Goal: Information Seeking & Learning: Learn about a topic

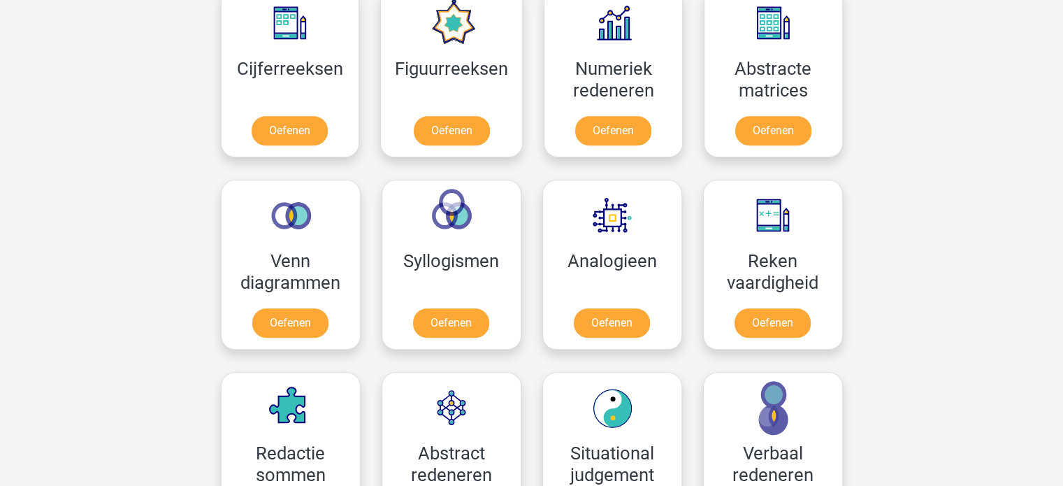
scroll to position [657, 0]
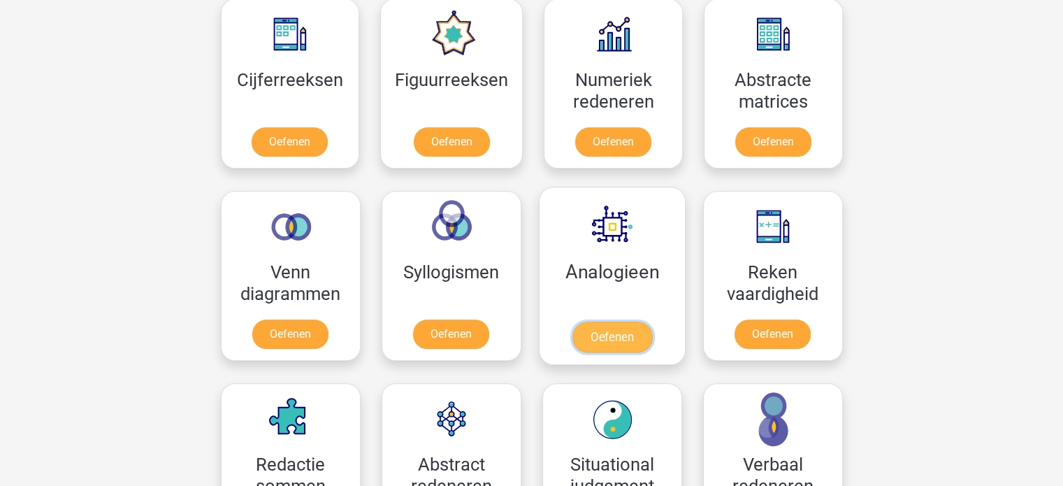
click at [596, 335] on link "Oefenen" at bounding box center [612, 336] width 80 height 31
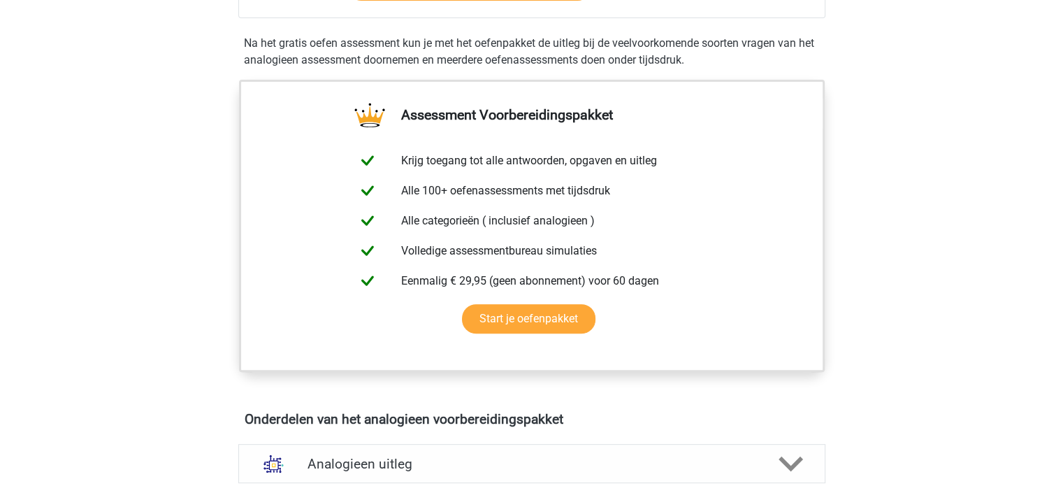
scroll to position [95, 0]
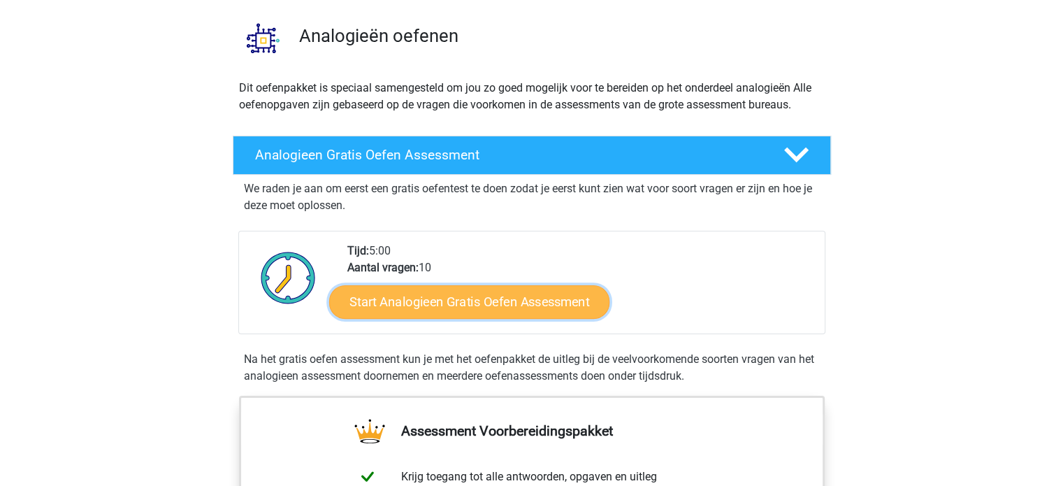
click at [506, 299] on link "Start Analogieen Gratis Oefen Assessment" at bounding box center [469, 301] width 280 height 34
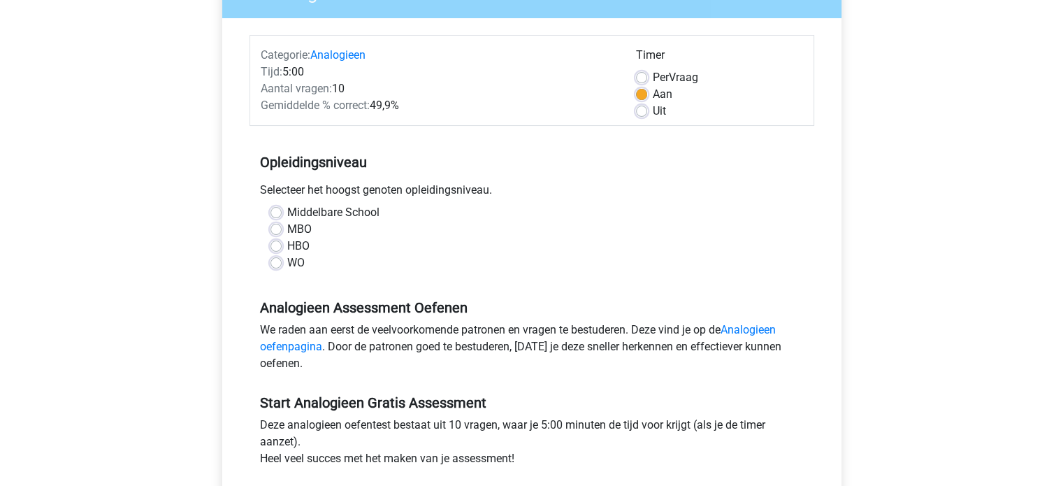
scroll to position [200, 0]
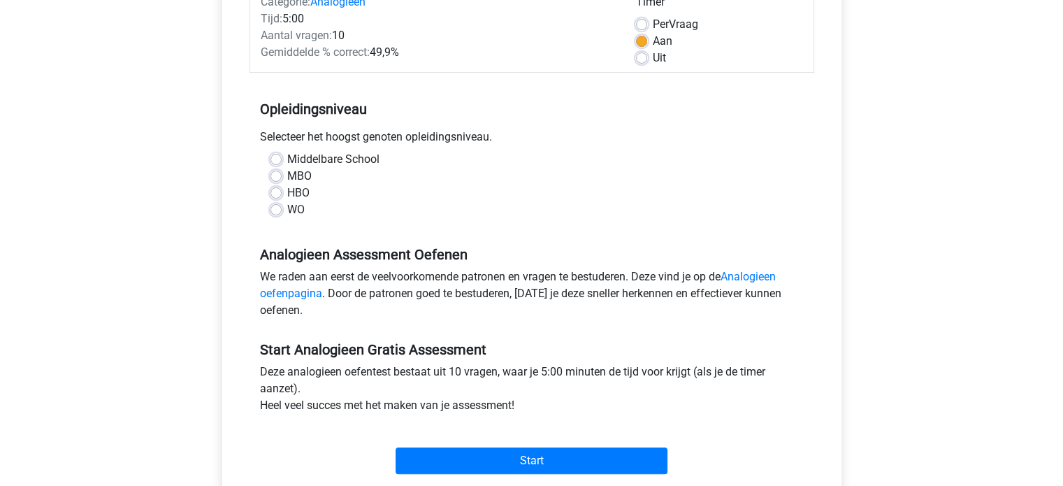
click at [287, 191] on label "HBO" at bounding box center [298, 192] width 22 height 17
click at [277, 191] on input "HBO" at bounding box center [275, 191] width 11 height 14
radio input "true"
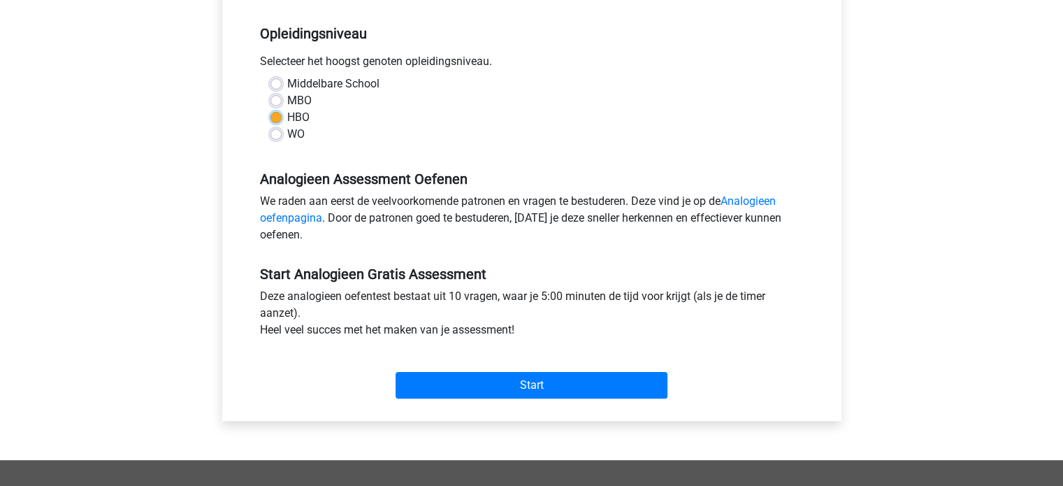
scroll to position [277, 0]
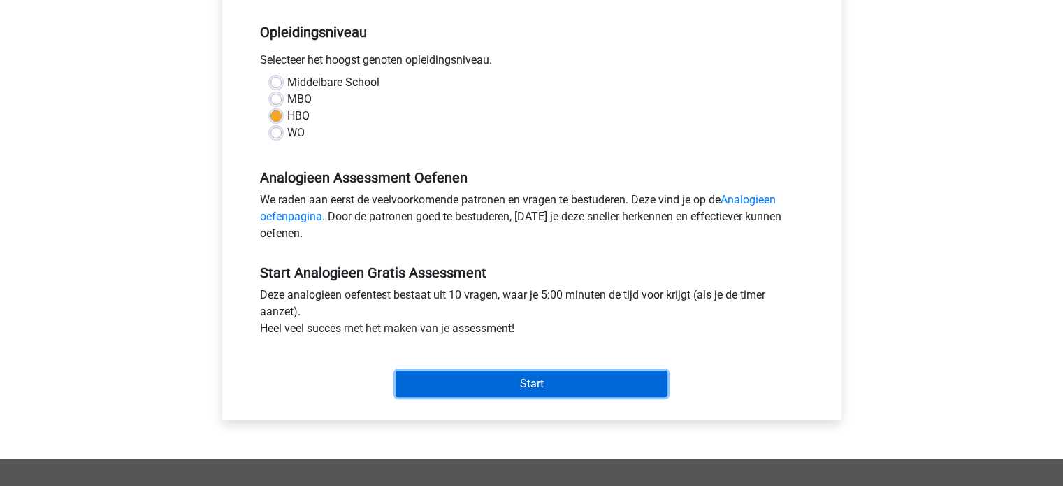
click at [510, 372] on input "Start" at bounding box center [531, 383] width 272 height 27
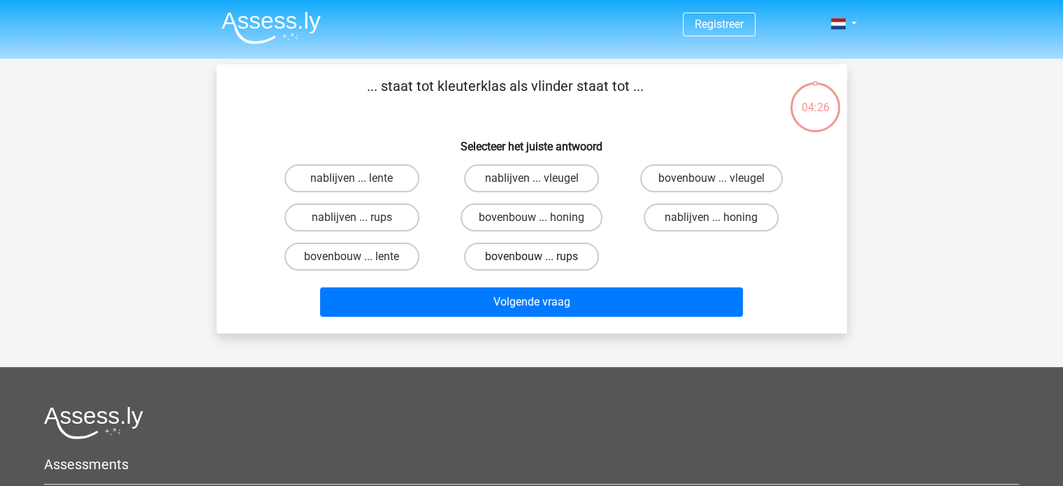
click at [515, 250] on label "bovenbouw ... rups" at bounding box center [531, 256] width 135 height 28
click at [531, 256] on input "bovenbouw ... rups" at bounding box center [535, 260] width 9 height 9
radio input "true"
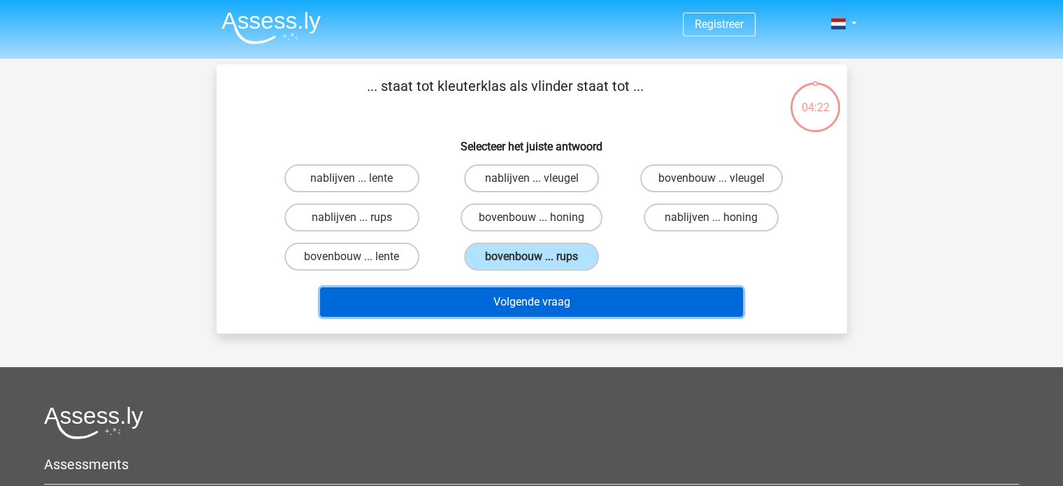
click at [537, 301] on button "Volgende vraag" at bounding box center [531, 301] width 423 height 29
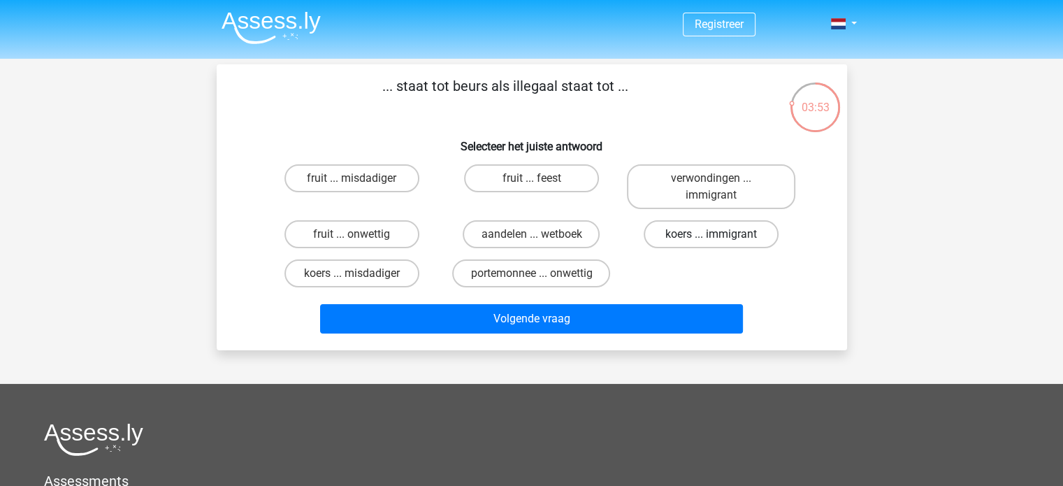
click at [736, 239] on label "koers ... immigrant" at bounding box center [711, 234] width 135 height 28
click at [720, 239] on input "koers ... immigrant" at bounding box center [715, 238] width 9 height 9
radio input "true"
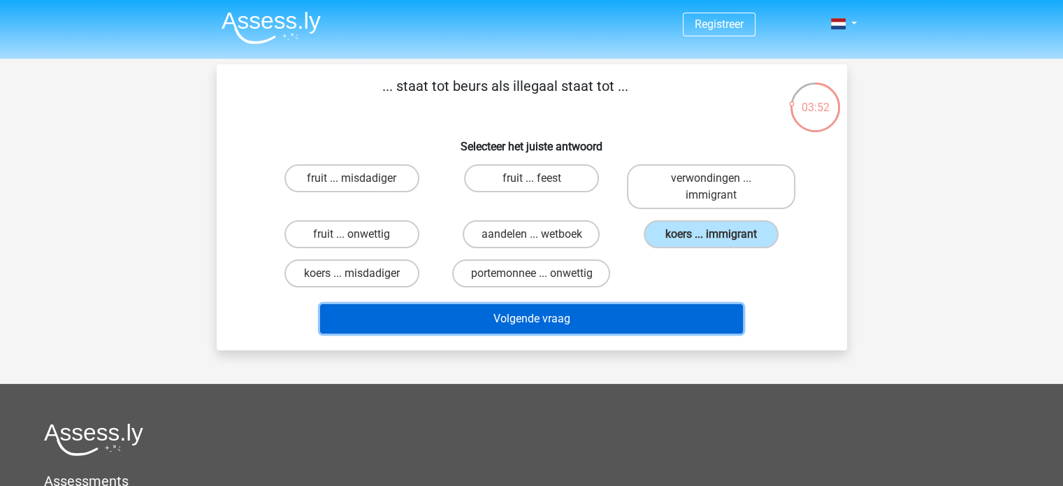
click at [620, 321] on button "Volgende vraag" at bounding box center [531, 318] width 423 height 29
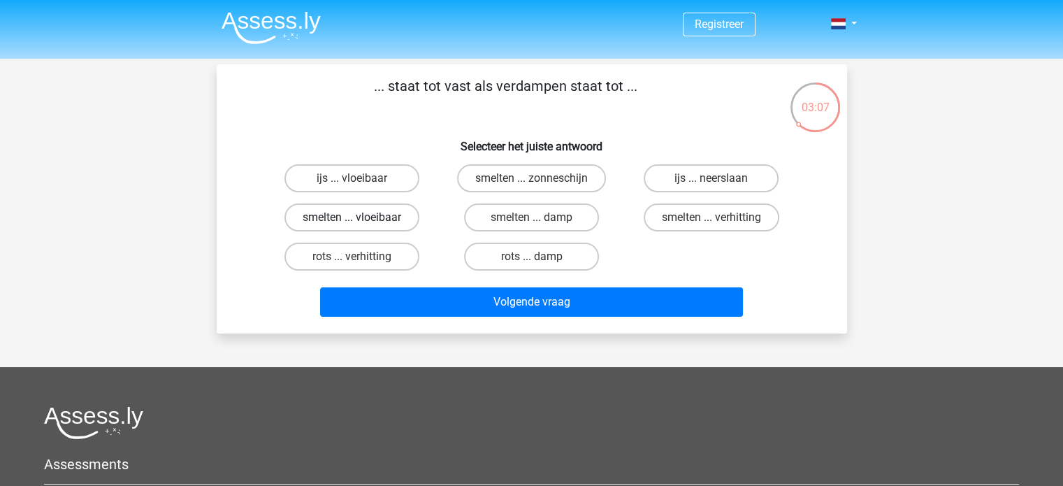
click at [393, 223] on label "smelten ... vloeibaar" at bounding box center [351, 217] width 135 height 28
click at [361, 223] on input "smelten ... vloeibaar" at bounding box center [355, 221] width 9 height 9
radio input "true"
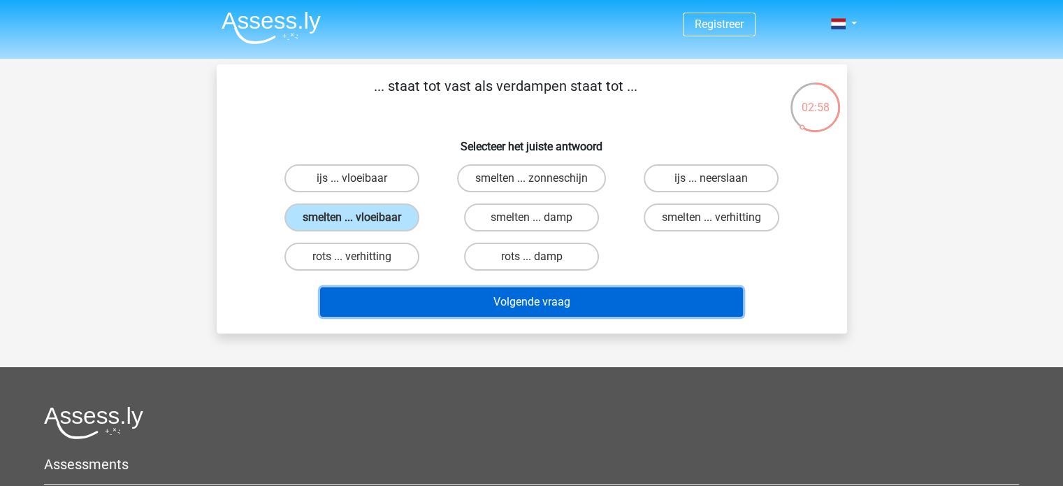
click at [538, 298] on button "Volgende vraag" at bounding box center [531, 301] width 423 height 29
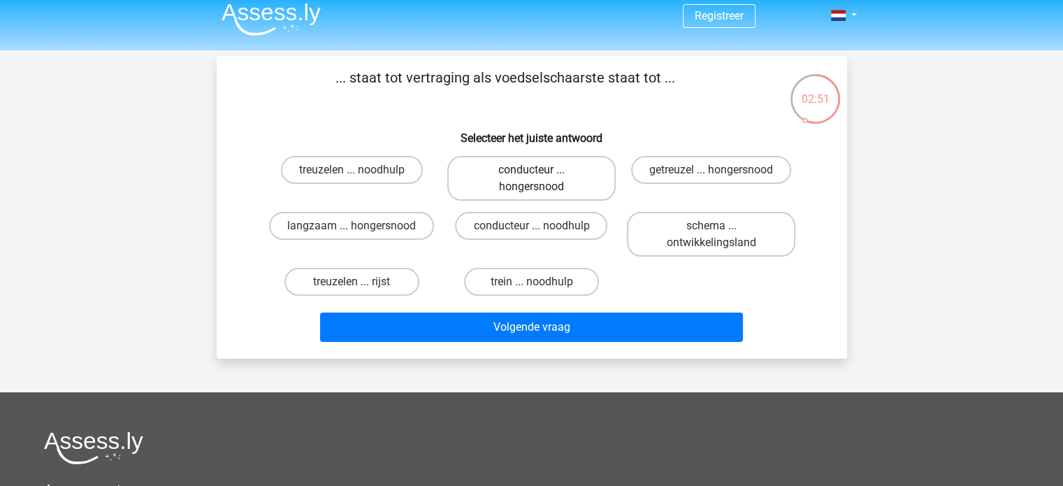
scroll to position [10, 0]
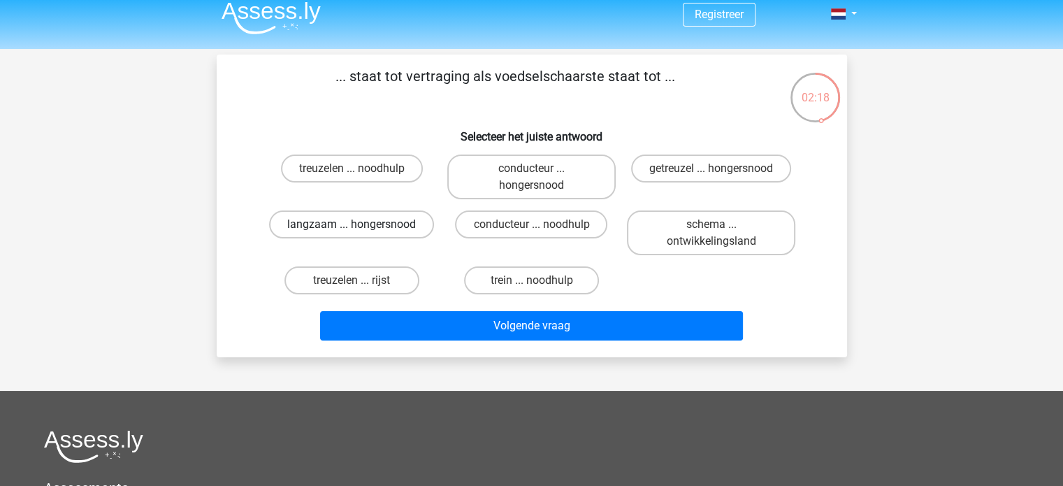
click at [366, 226] on label "langzaam ... hongersnood" at bounding box center [351, 224] width 165 height 28
click at [361, 226] on input "langzaam ... hongersnood" at bounding box center [355, 228] width 9 height 9
radio input "true"
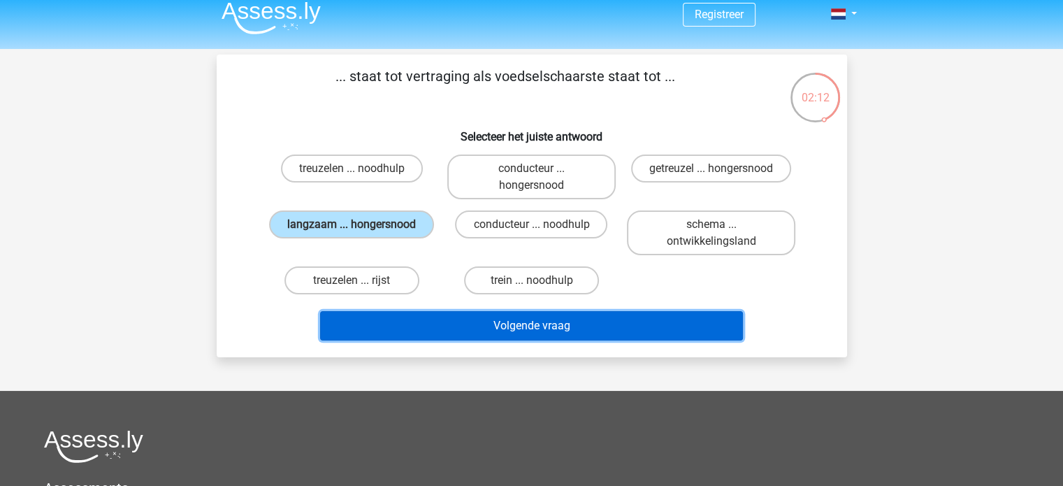
click at [556, 331] on button "Volgende vraag" at bounding box center [531, 325] width 423 height 29
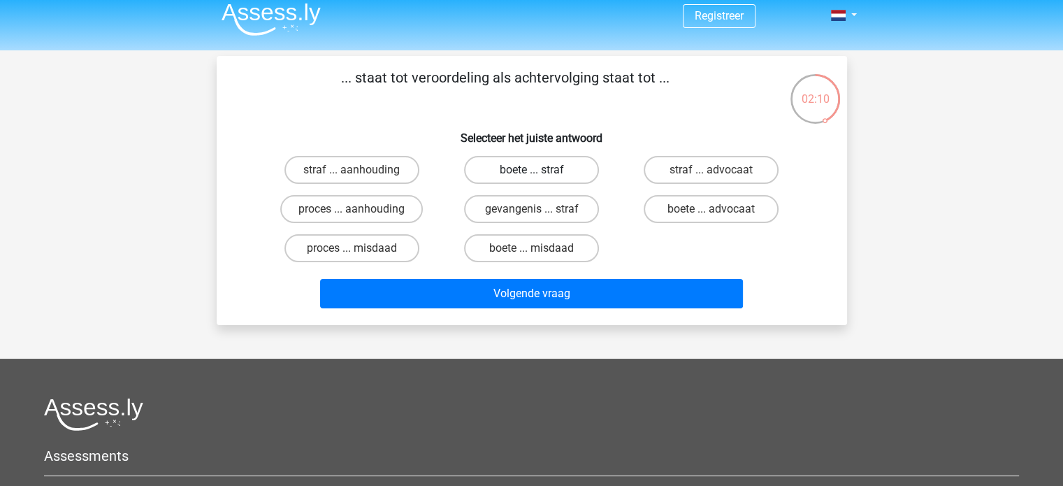
scroll to position [0, 0]
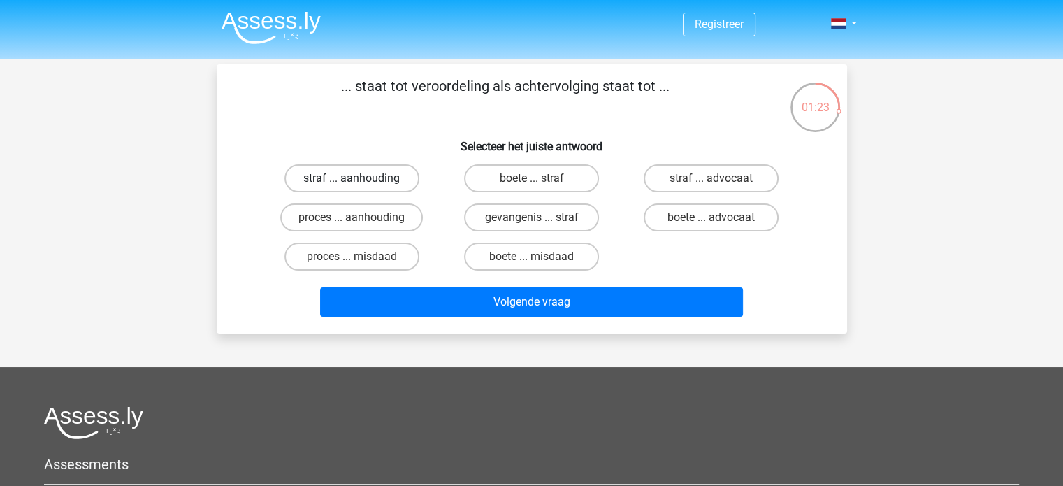
click at [379, 176] on label "straf ... aanhouding" at bounding box center [351, 178] width 135 height 28
click at [361, 178] on input "straf ... aanhouding" at bounding box center [355, 182] width 9 height 9
radio input "true"
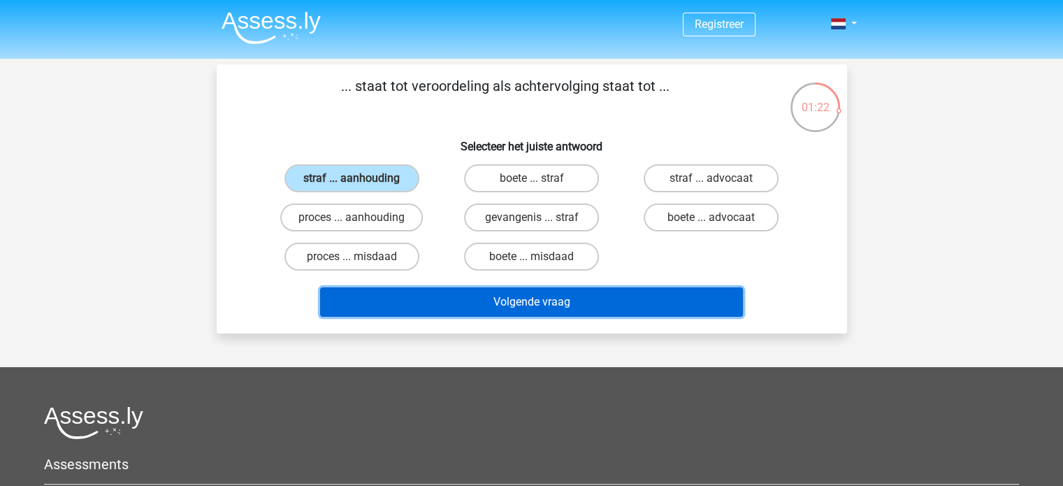
click at [530, 304] on button "Volgende vraag" at bounding box center [531, 301] width 423 height 29
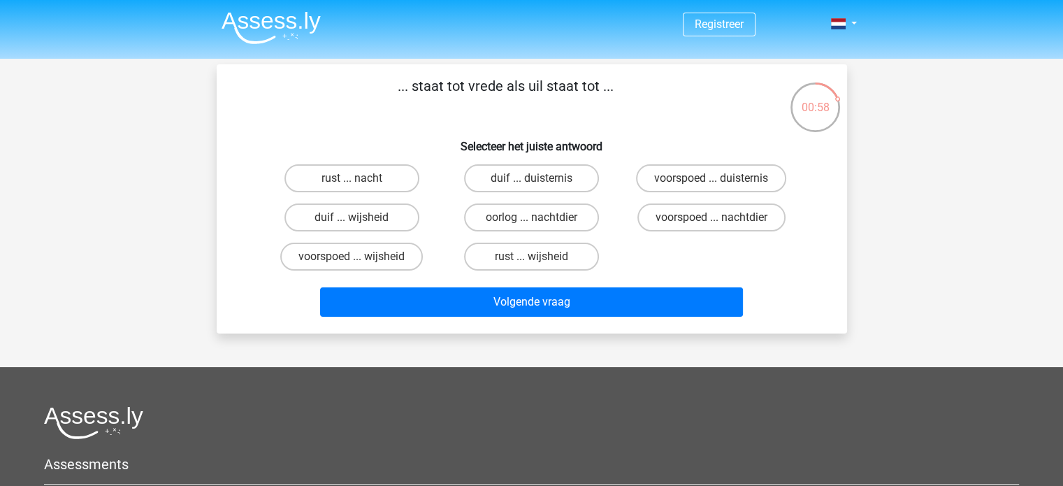
click at [353, 219] on input "duif ... wijsheid" at bounding box center [355, 221] width 9 height 9
radio input "true"
click at [510, 254] on label "rust ... wijsheid" at bounding box center [531, 256] width 135 height 28
click at [531, 256] on input "rust ... wijsheid" at bounding box center [535, 260] width 9 height 9
radio input "true"
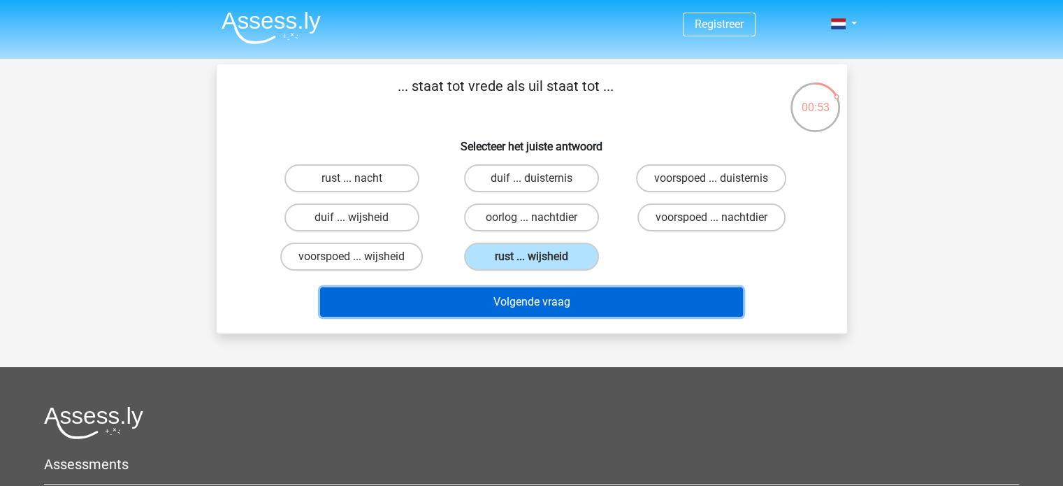
click at [522, 305] on button "Volgende vraag" at bounding box center [531, 301] width 423 height 29
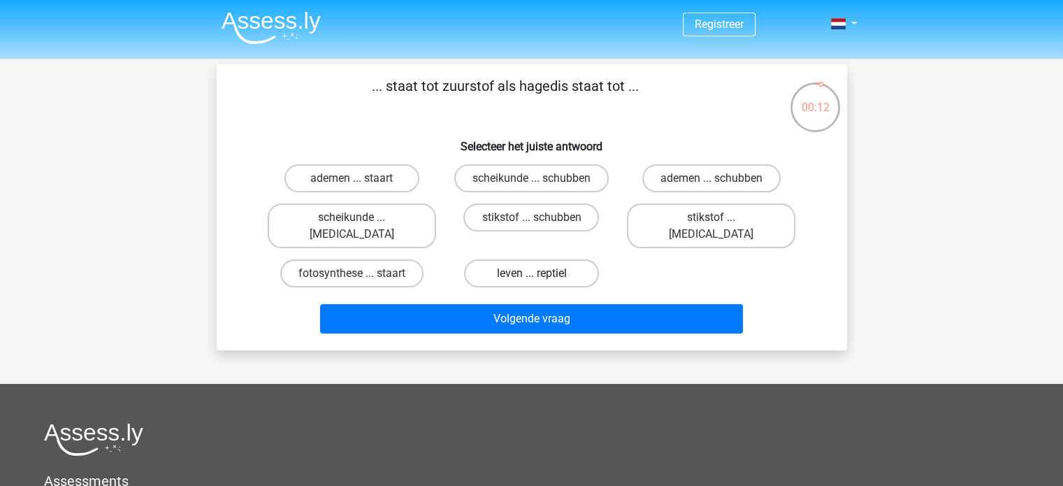
click at [518, 261] on label "leven ... reptiel" at bounding box center [531, 273] width 135 height 28
click at [531, 273] on input "leven ... reptiel" at bounding box center [535, 277] width 9 height 9
radio input "true"
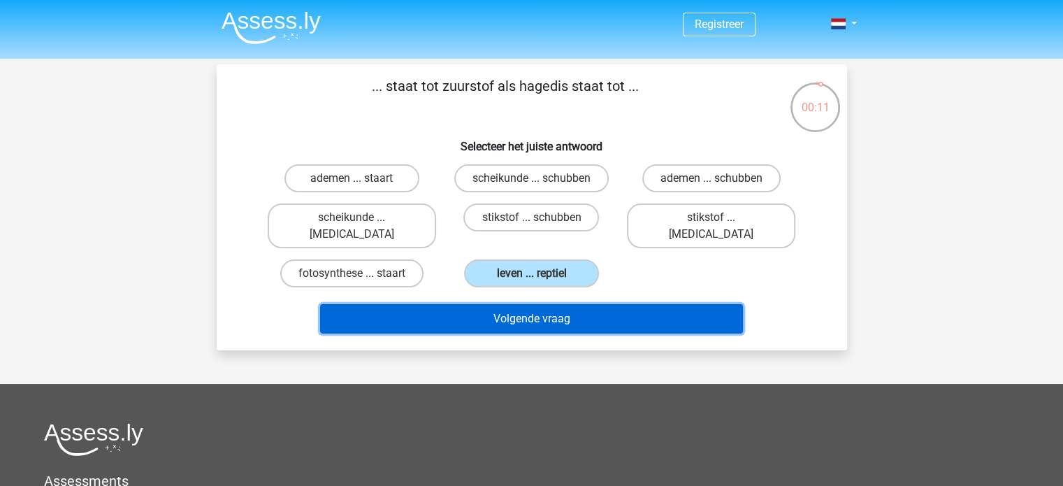
click at [535, 304] on button "Volgende vraag" at bounding box center [531, 318] width 423 height 29
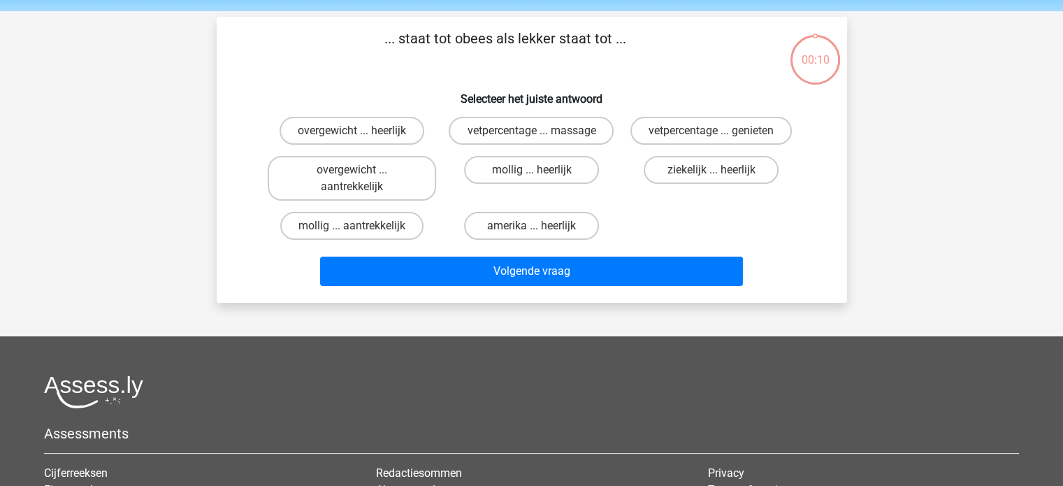
scroll to position [64, 0]
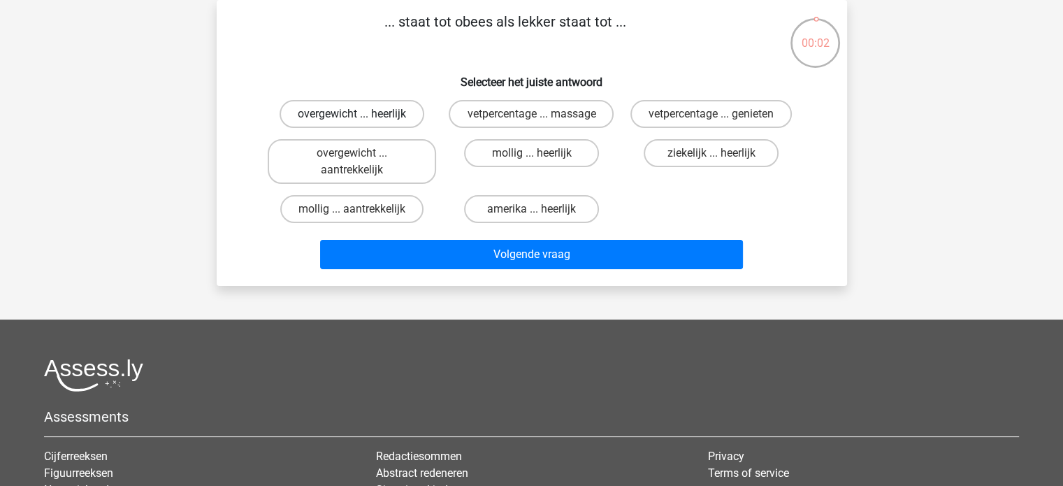
click at [400, 114] on label "overgewicht ... heerlijk" at bounding box center [351, 114] width 145 height 28
click at [361, 114] on input "overgewicht ... heerlijk" at bounding box center [355, 118] width 9 height 9
radio input "true"
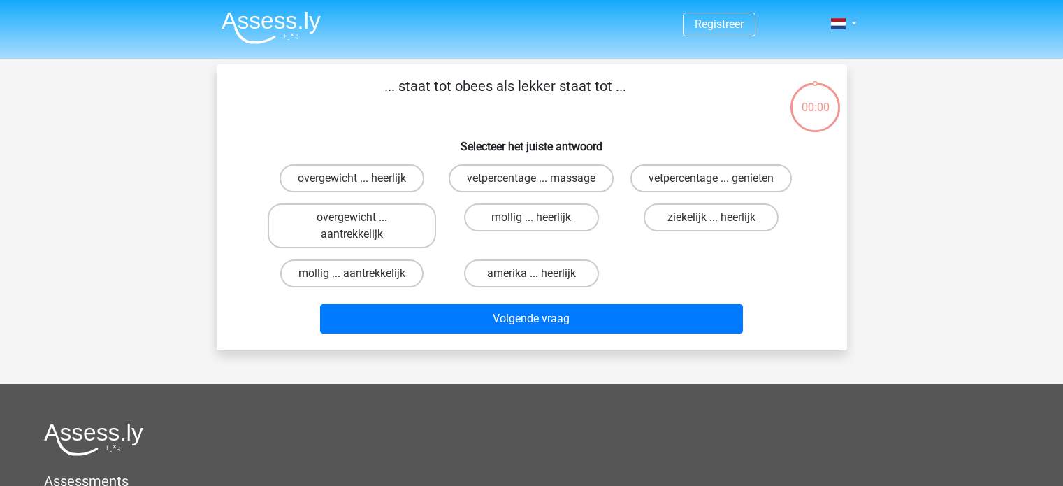
scroll to position [64, 0]
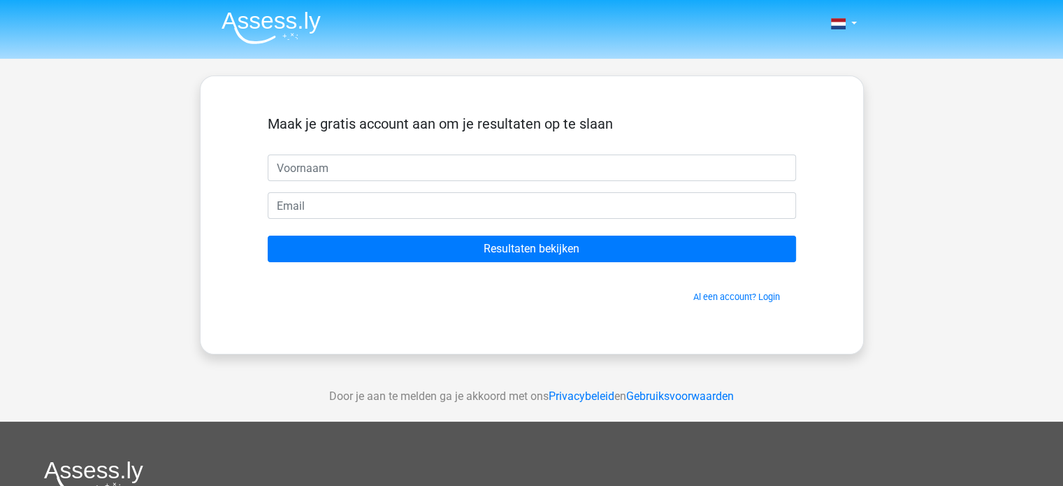
click at [546, 164] on input "text" at bounding box center [532, 167] width 528 height 27
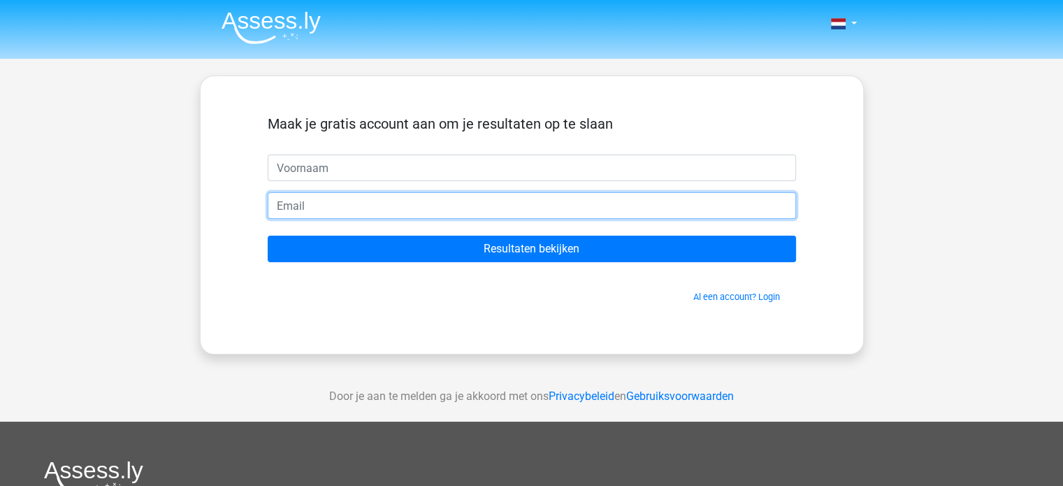
click at [528, 199] on input "email" at bounding box center [532, 205] width 528 height 27
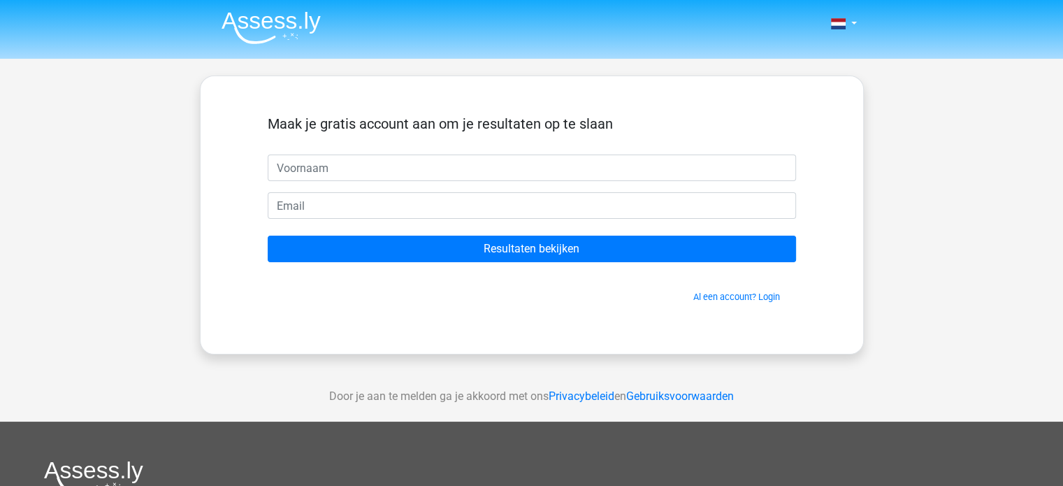
click at [465, 147] on div "Maak je gratis account aan om je resultaten op te slaan" at bounding box center [532, 134] width 528 height 39
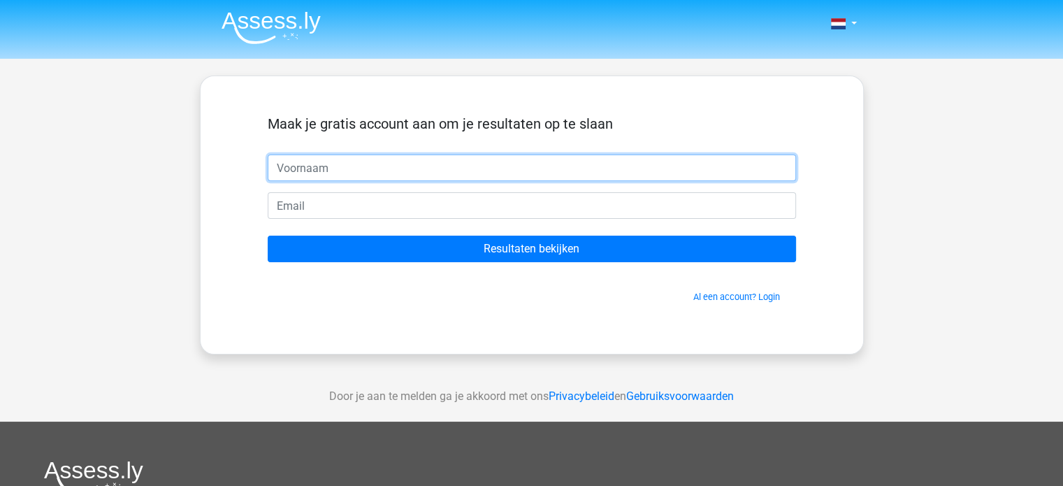
click at [484, 174] on input "text" at bounding box center [532, 167] width 528 height 27
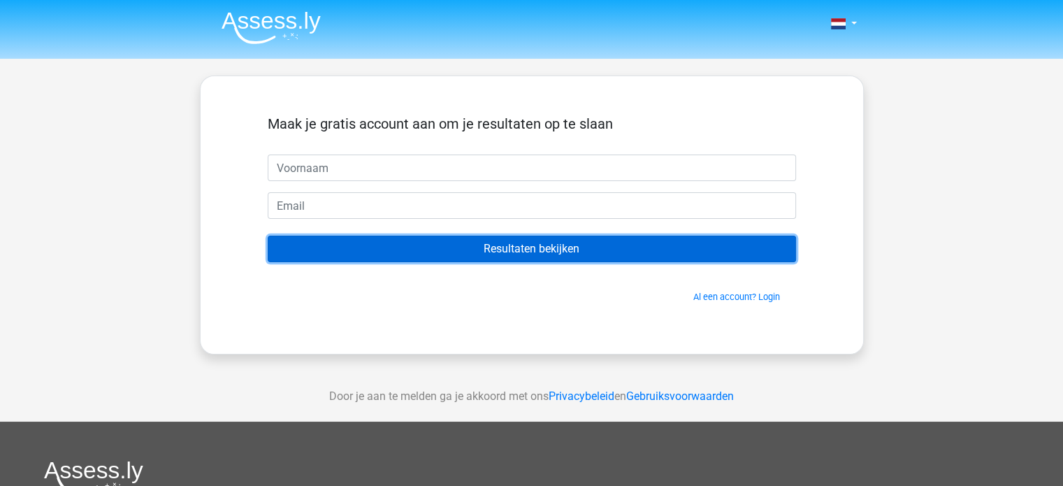
click at [549, 245] on input "Resultaten bekijken" at bounding box center [532, 248] width 528 height 27
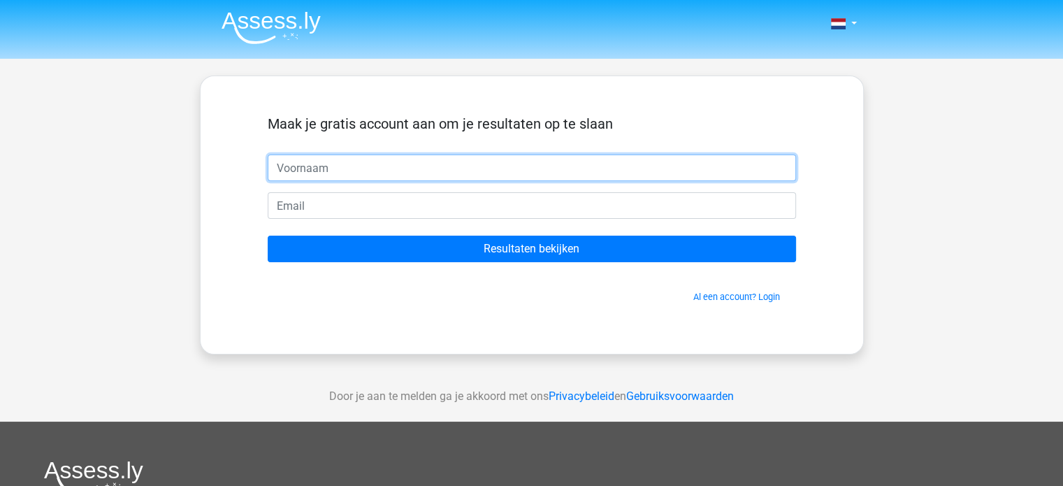
click at [535, 167] on input "text" at bounding box center [532, 167] width 528 height 27
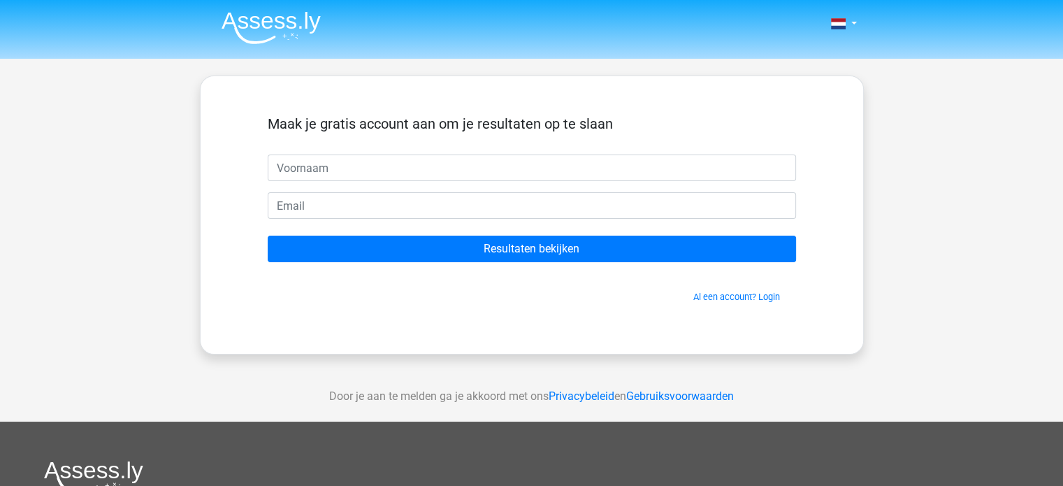
click at [768, 304] on div "Maak je gratis account aan om je resultaten op te slaan Resultaten bekijken Al …" at bounding box center [531, 215] width 595 height 210
click at [725, 300] on link "Al een account? Login" at bounding box center [736, 296] width 87 height 10
